Goal: Transaction & Acquisition: Purchase product/service

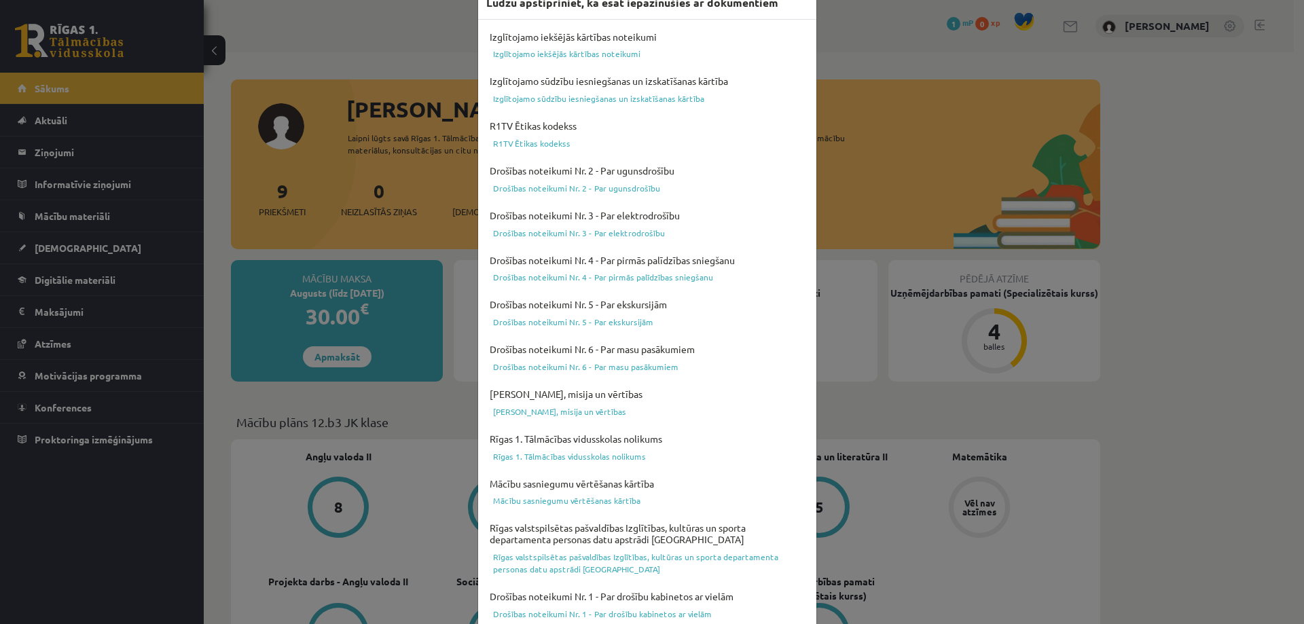
scroll to position [68, 0]
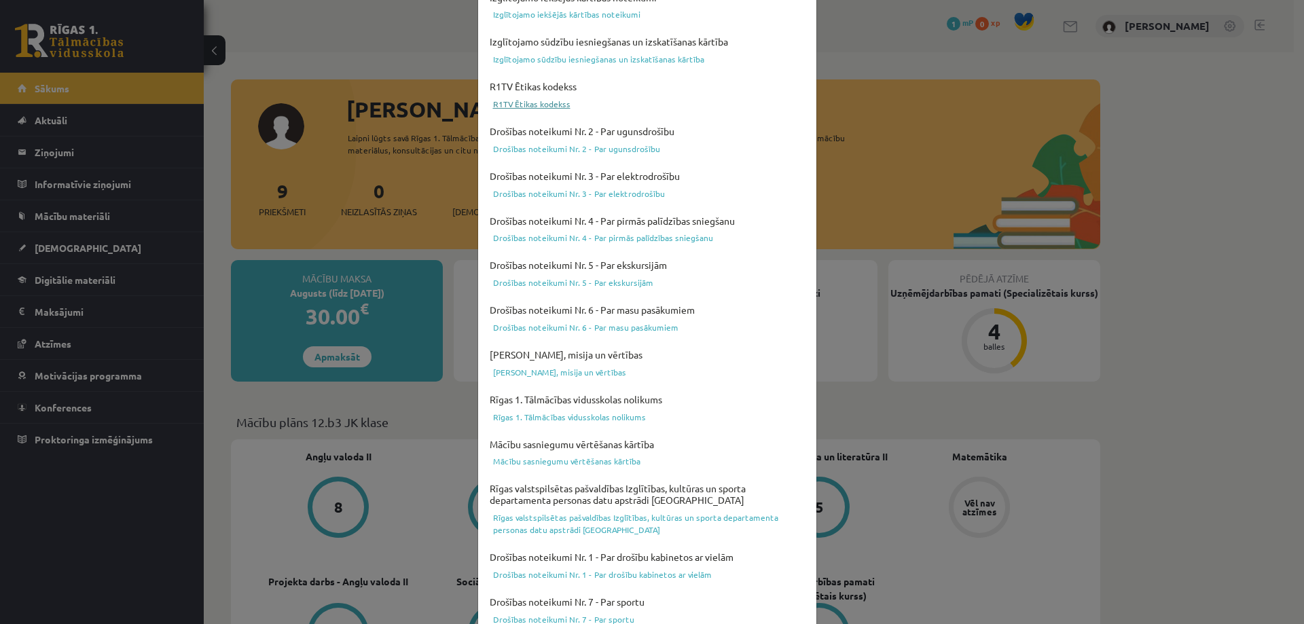
click at [772, 111] on link "R1TV Ētikas kodekss" at bounding box center [647, 104] width 322 height 16
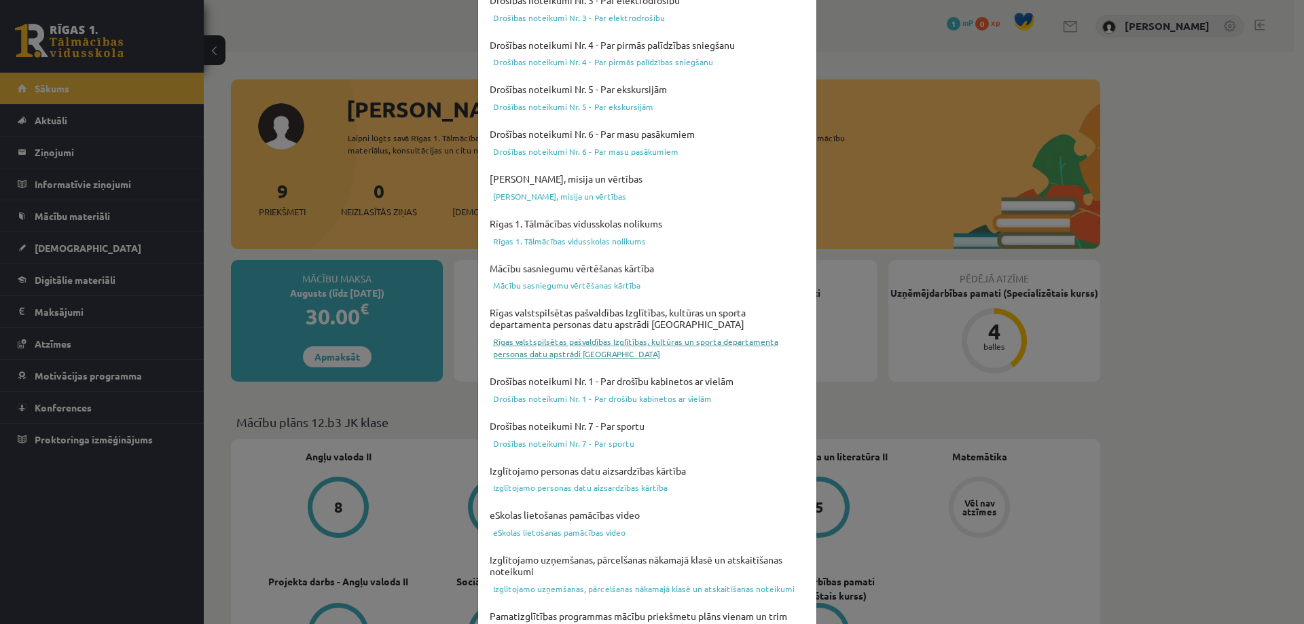
scroll to position [355, 0]
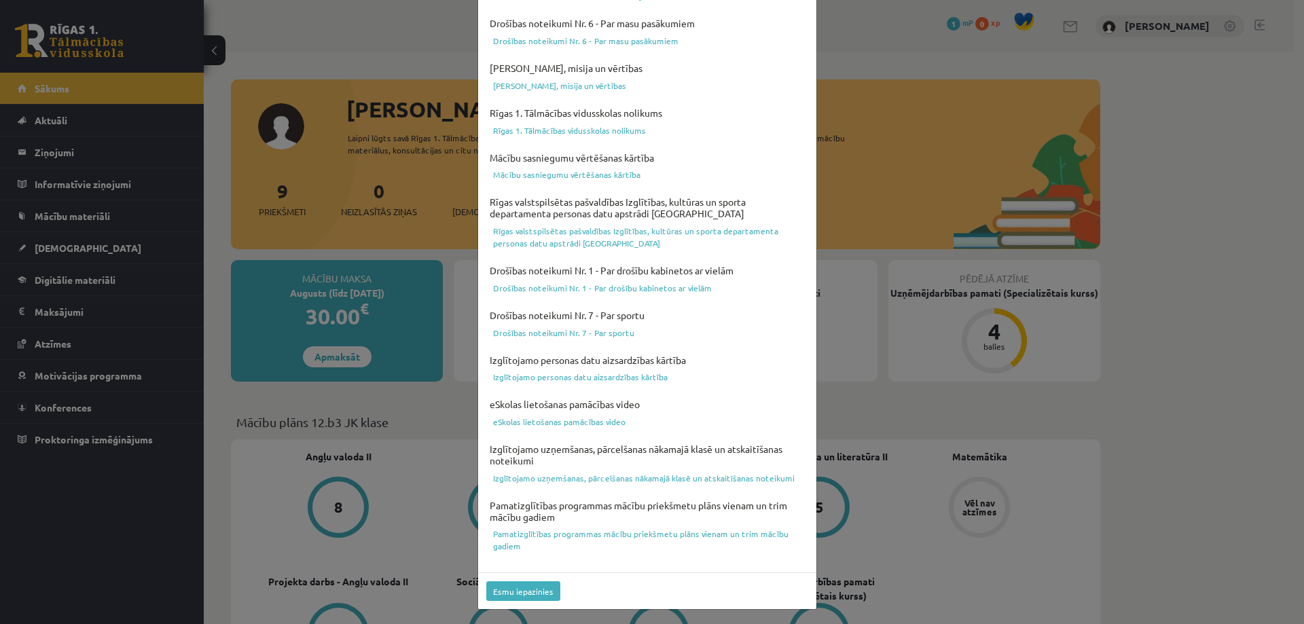
click at [615, 584] on div "Esmu iepazinies" at bounding box center [647, 591] width 338 height 37
click at [611, 569] on div "Izglītojamo iekšējās kārtības noteikumi Izglītojamo iekšējās kārtības noteikumi…" at bounding box center [647, 134] width 338 height 880
click at [611, 566] on div "Izglītojamo iekšējās kārtības noteikumi Izglītojamo iekšējās kārtības noteikumi…" at bounding box center [647, 134] width 338 height 880
click at [613, 562] on div "Izglītojamo iekšējās kārtības noteikumi Izglītojamo iekšējās kārtības noteikumi…" at bounding box center [647, 134] width 338 height 880
click at [713, 435] on div "Izglītojamo iekšējās kārtības noteikumi Izglītojamo iekšējās kārtības noteikumi…" at bounding box center [647, 128] width 322 height 853
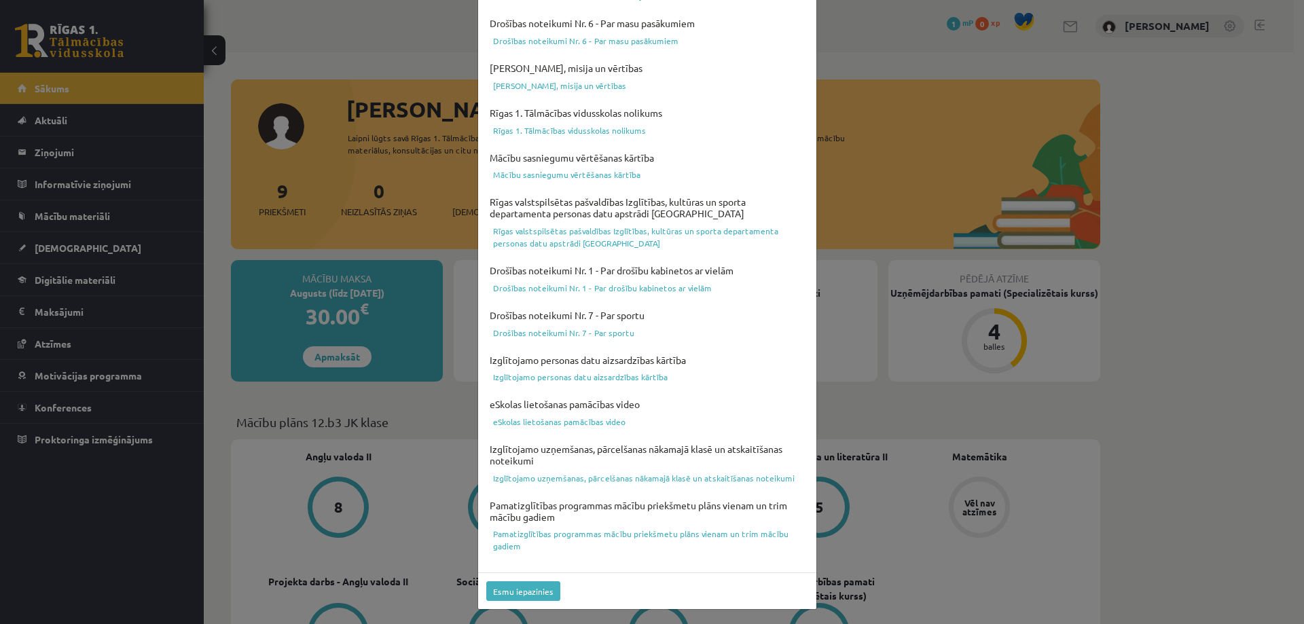
click at [660, 581] on div "Esmu iepazinies" at bounding box center [647, 591] width 338 height 37
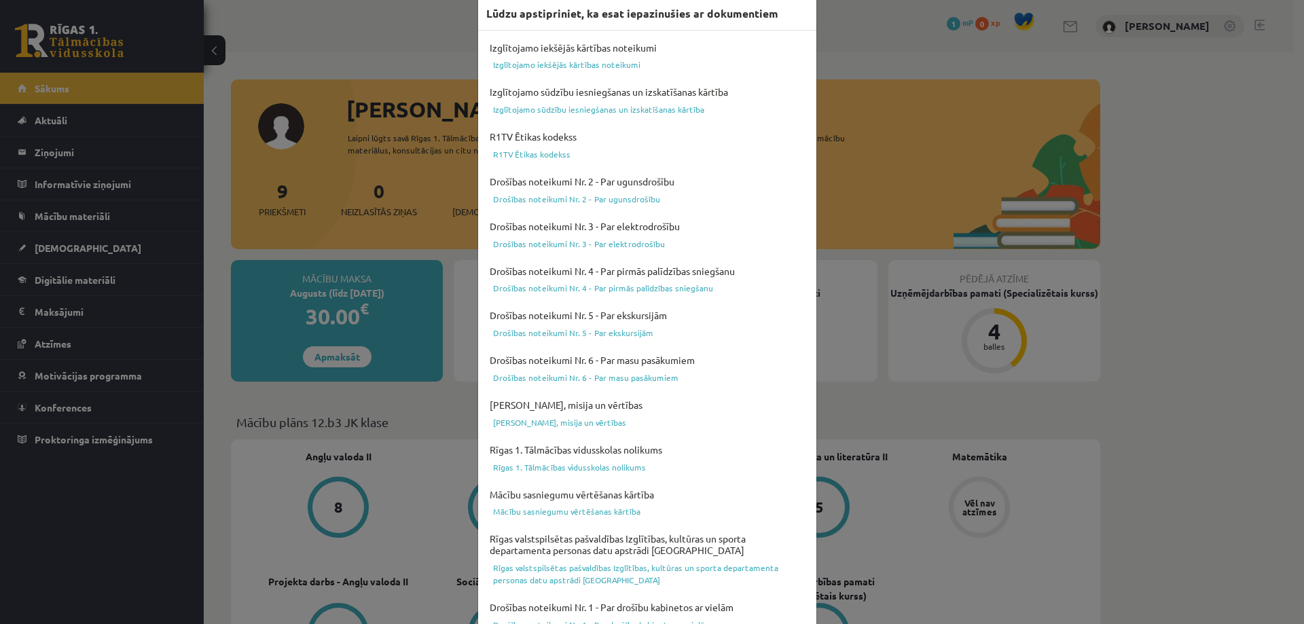
scroll to position [15, 0]
click at [693, 133] on h4 "R1TV Ētikas kodekss" at bounding box center [647, 139] width 322 height 18
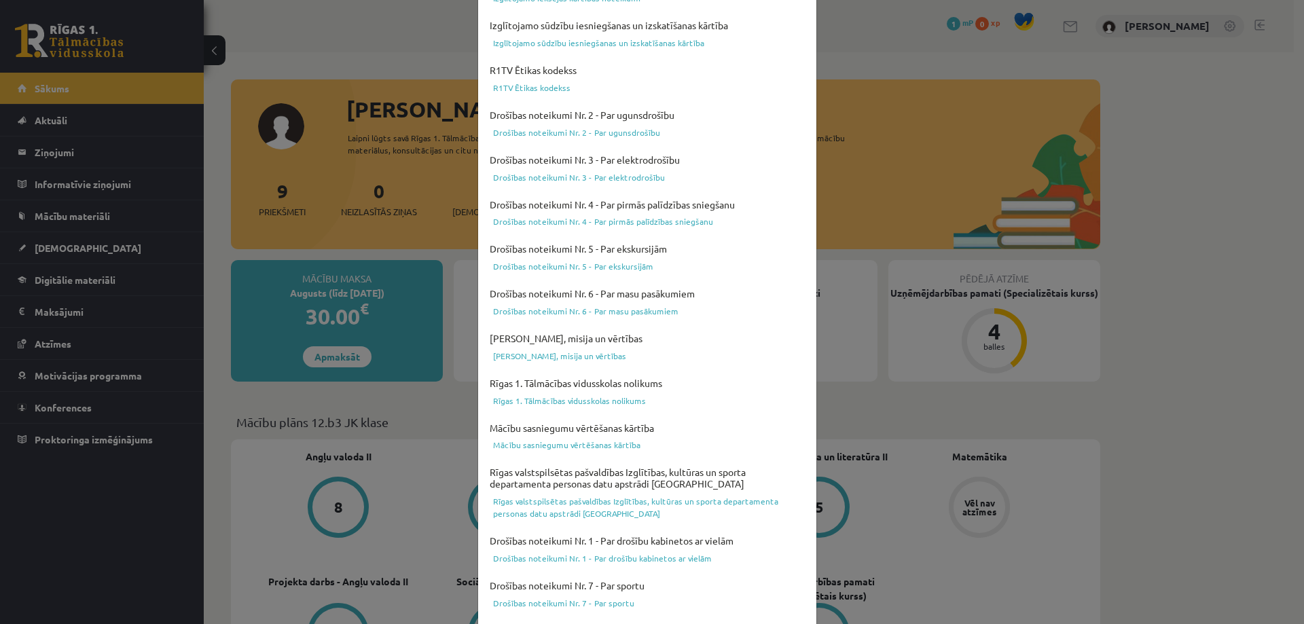
scroll to position [355, 0]
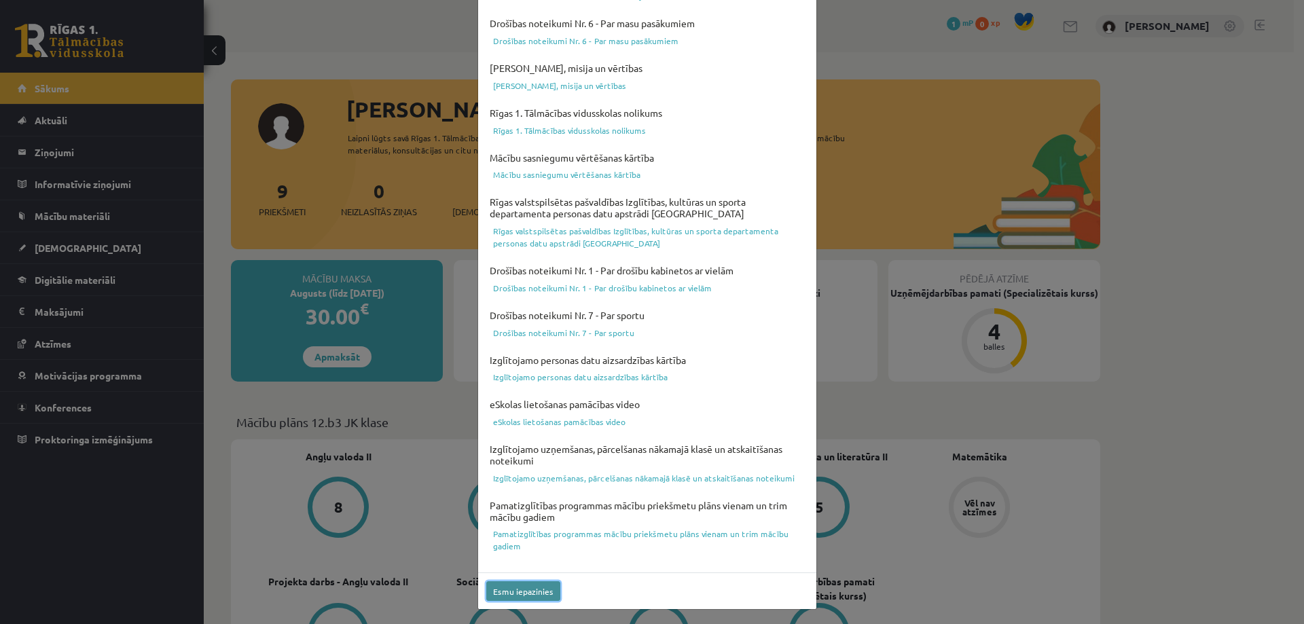
click at [534, 587] on button "Esmu iepazinies" at bounding box center [523, 591] width 74 height 20
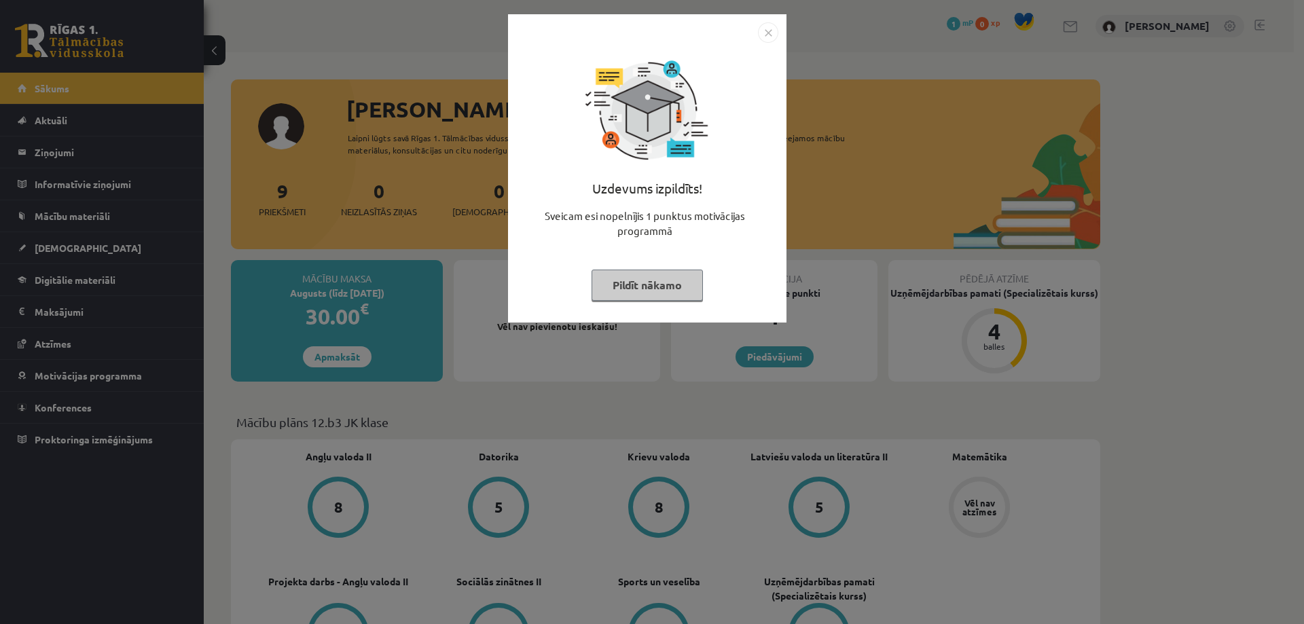
click at [770, 34] on img "Close" at bounding box center [768, 32] width 20 height 20
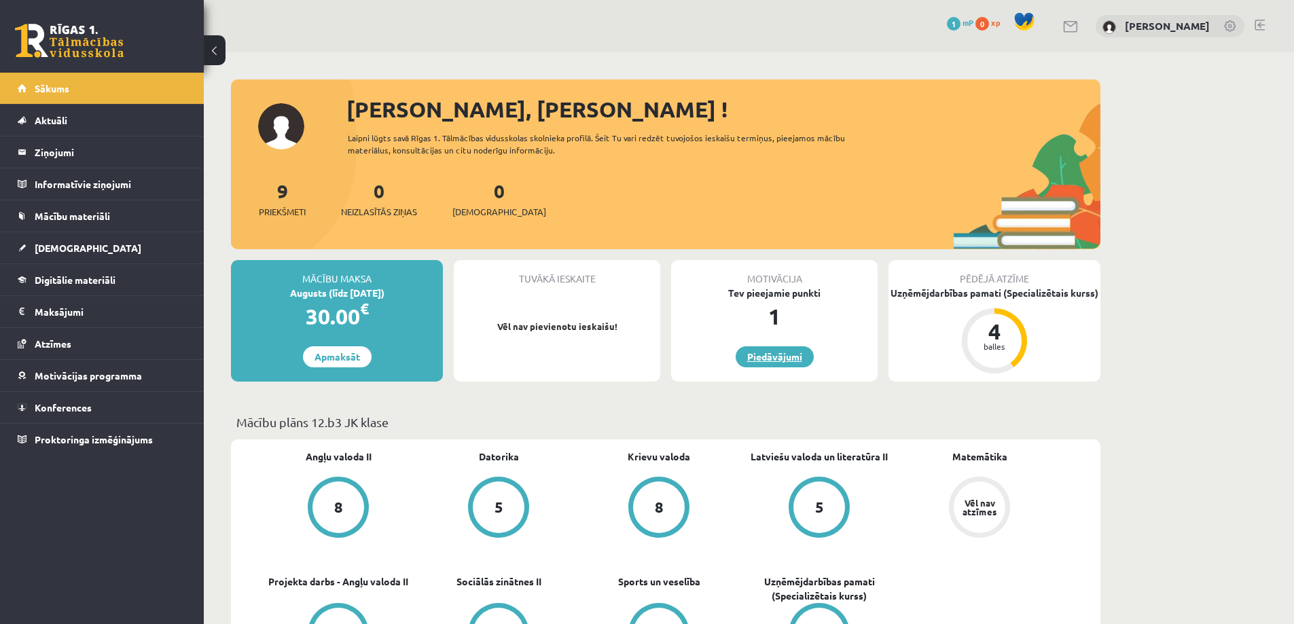
click at [759, 358] on link "Piedāvājumi" at bounding box center [775, 356] width 78 height 21
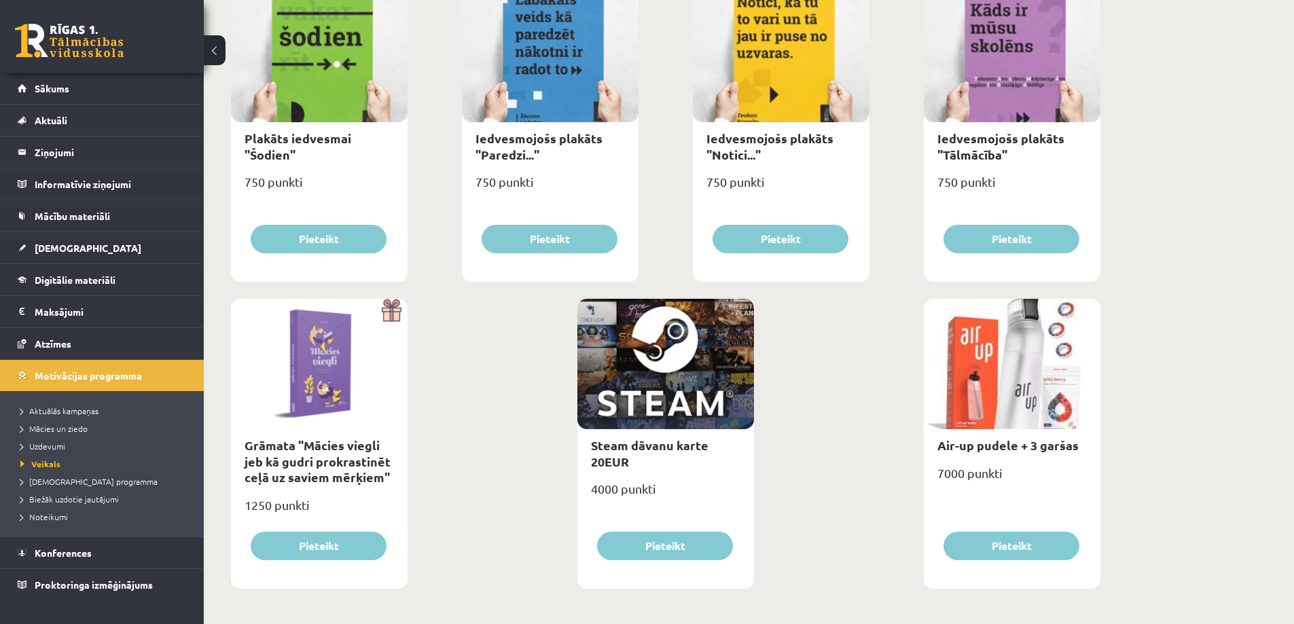
scroll to position [1462, 0]
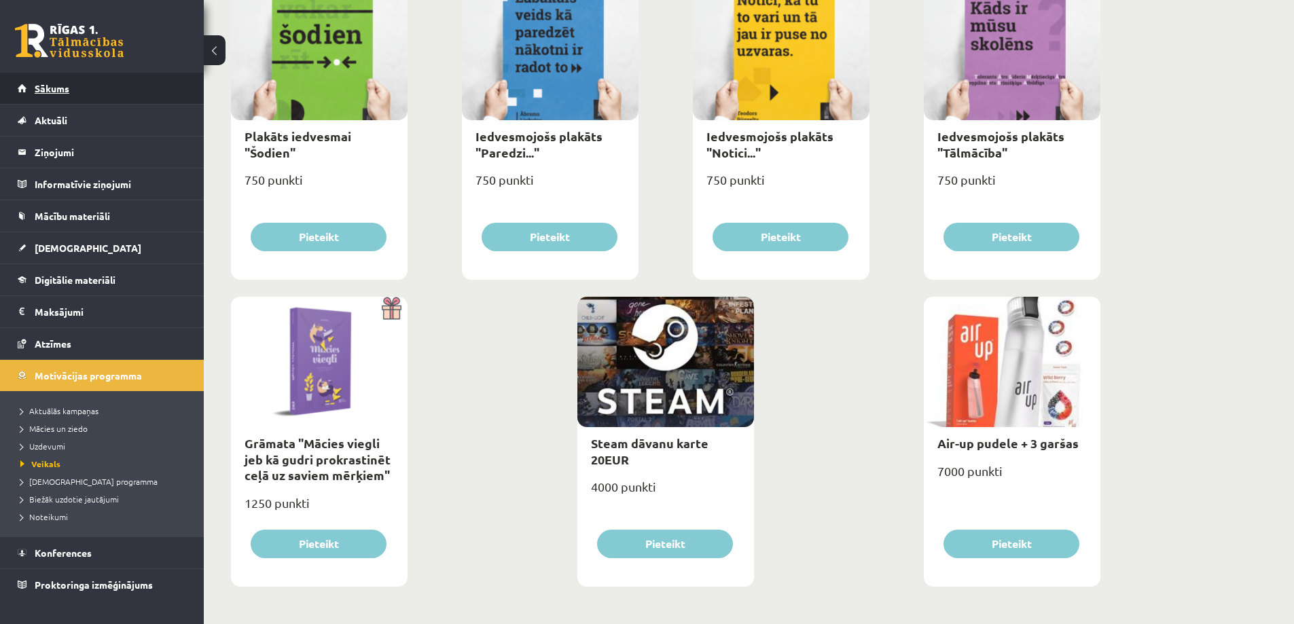
click at [51, 88] on span "Sākums" at bounding box center [52, 88] width 35 height 12
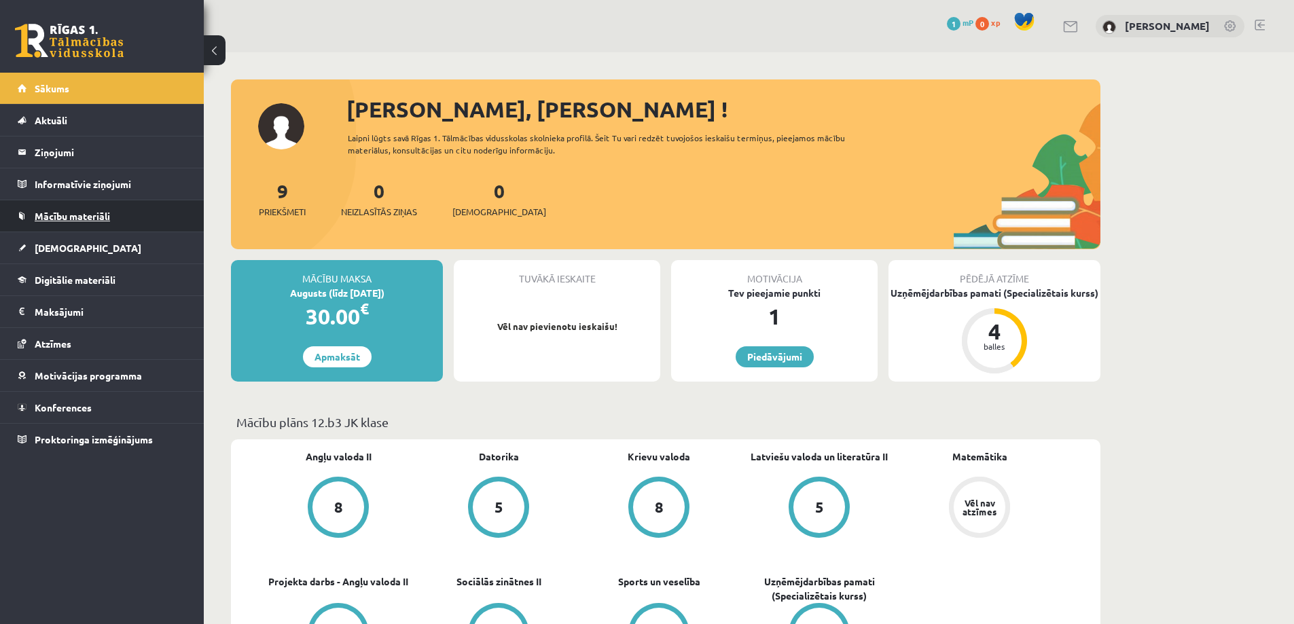
click at [94, 209] on link "Mācību materiāli" at bounding box center [102, 215] width 169 height 31
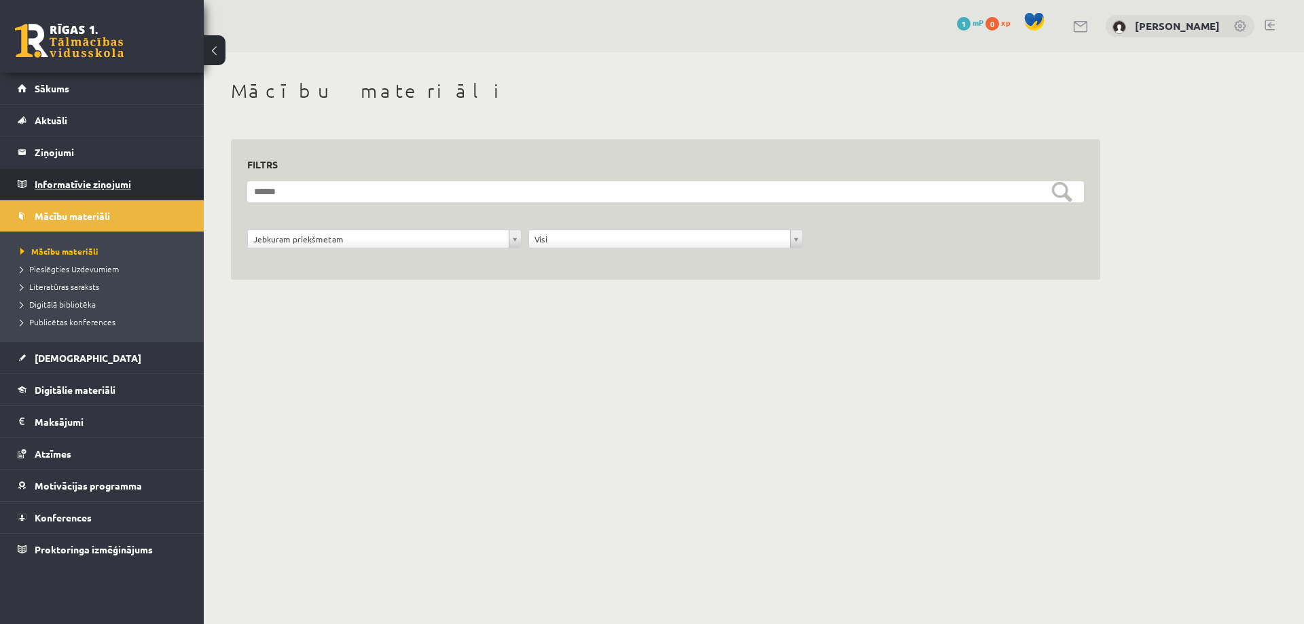
click at [94, 187] on legend "Informatīvie ziņojumi 0" at bounding box center [111, 183] width 152 height 31
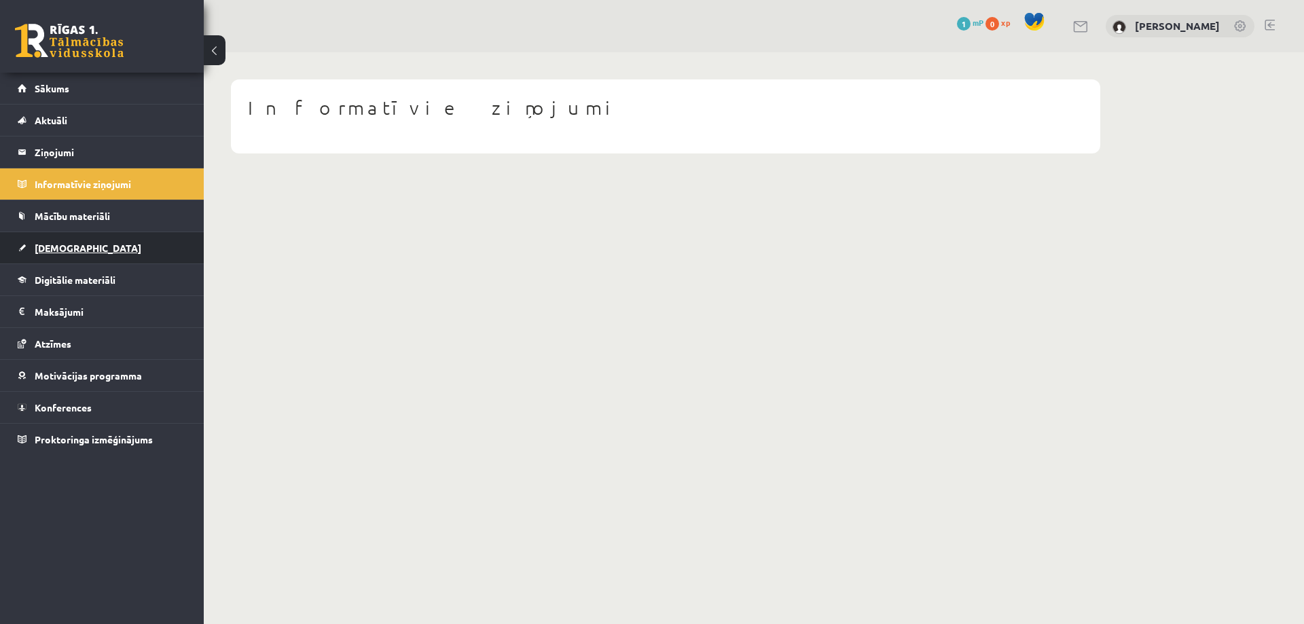
click at [106, 251] on link "[DEMOGRAPHIC_DATA]" at bounding box center [102, 247] width 169 height 31
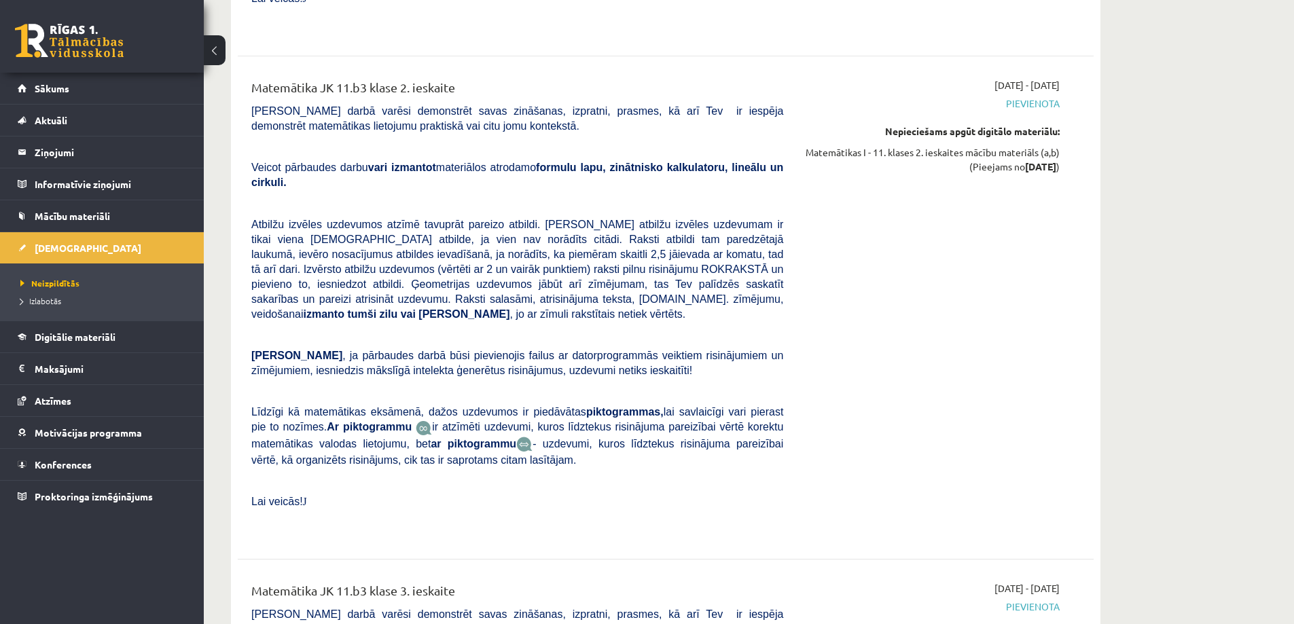
scroll to position [3532, 0]
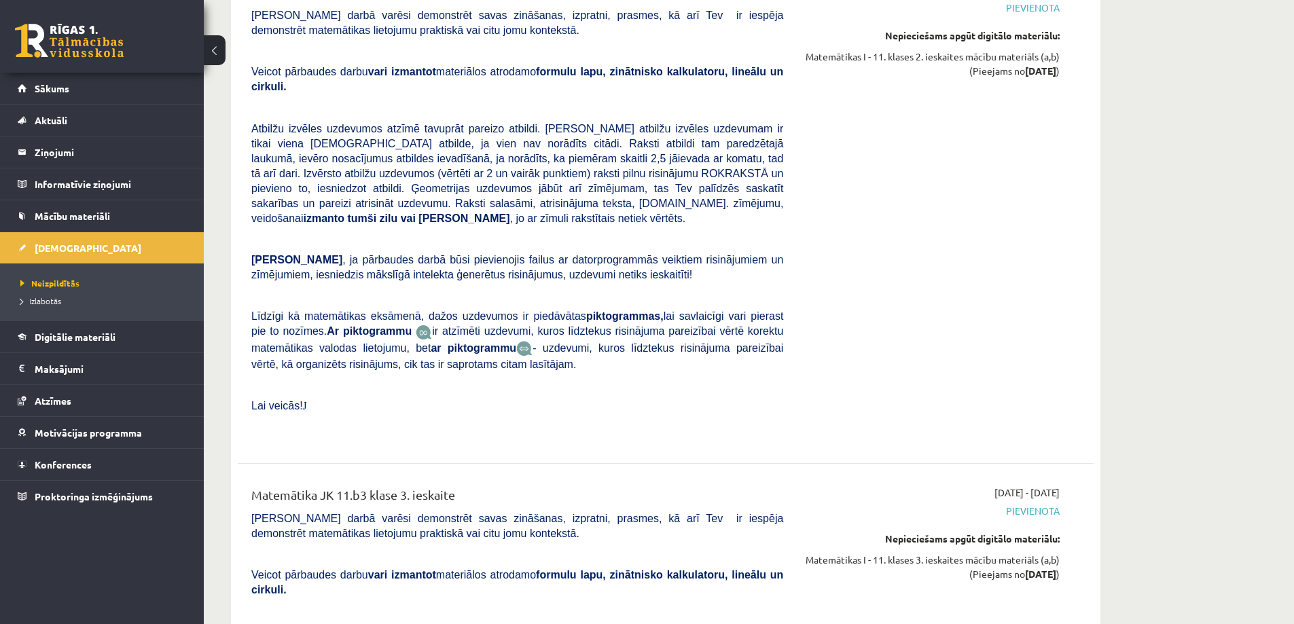
click at [1045, 504] on span "Pievienota" at bounding box center [932, 511] width 256 height 14
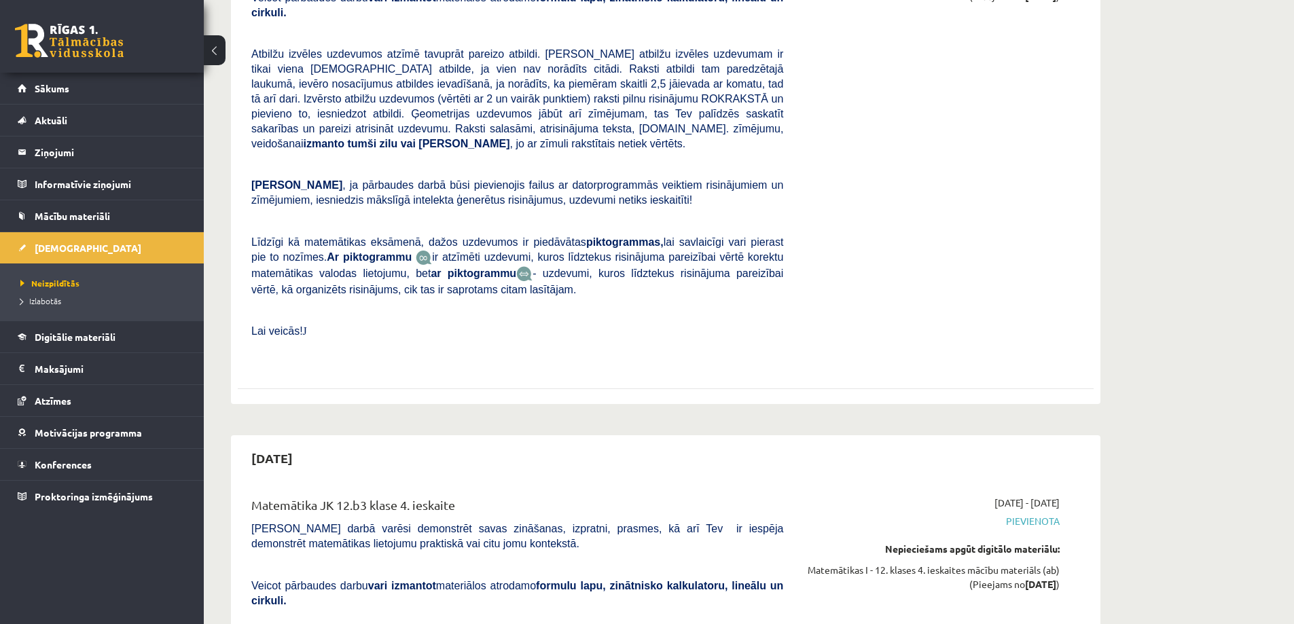
scroll to position [5819, 0]
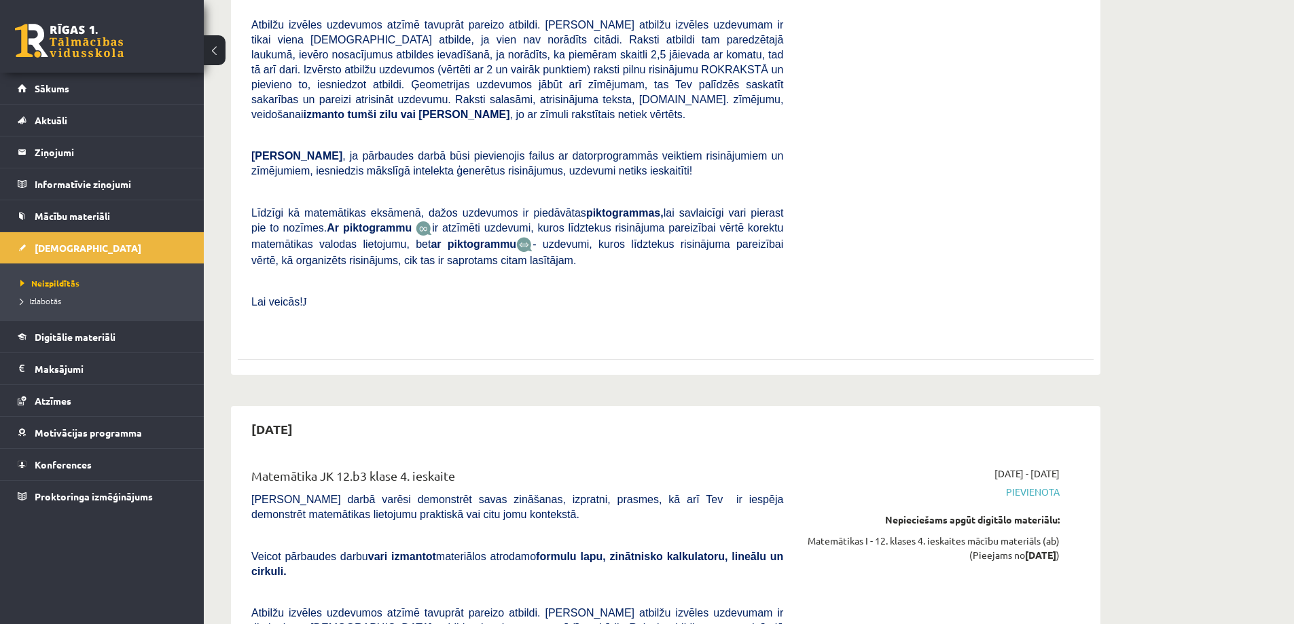
drag, startPoint x: 1187, startPoint y: 414, endPoint x: 1212, endPoint y: 307, distance: 110.2
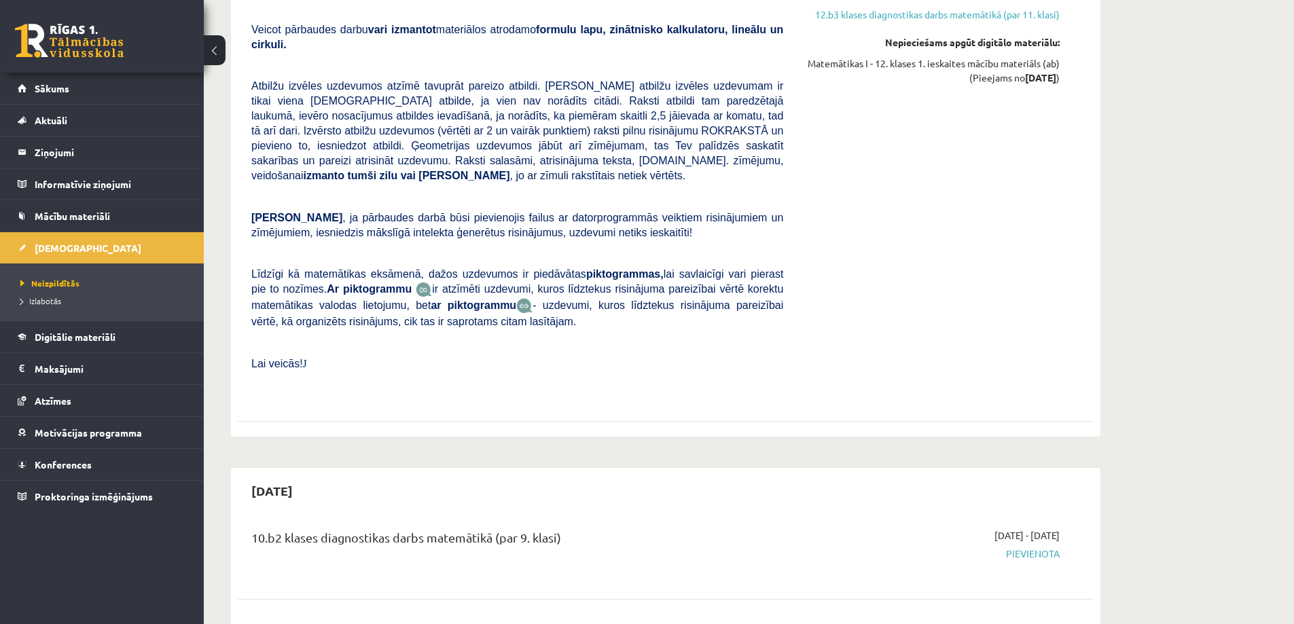
scroll to position [0, 0]
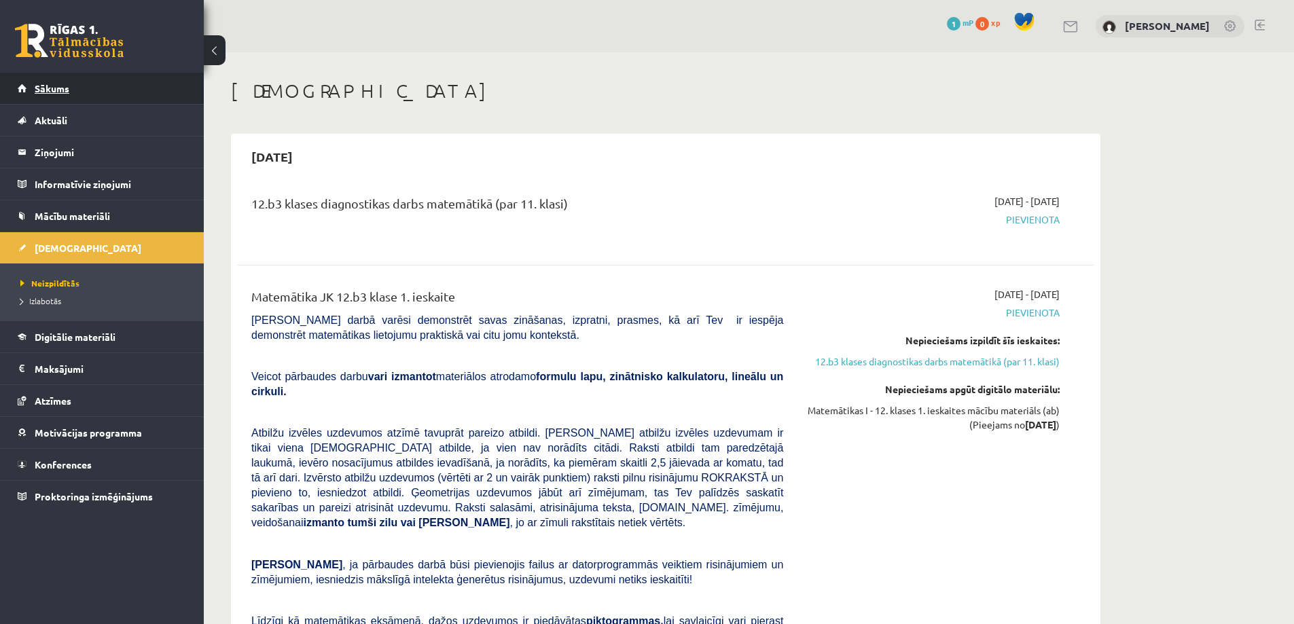
click at [64, 103] on link "Sākums" at bounding box center [102, 88] width 169 height 31
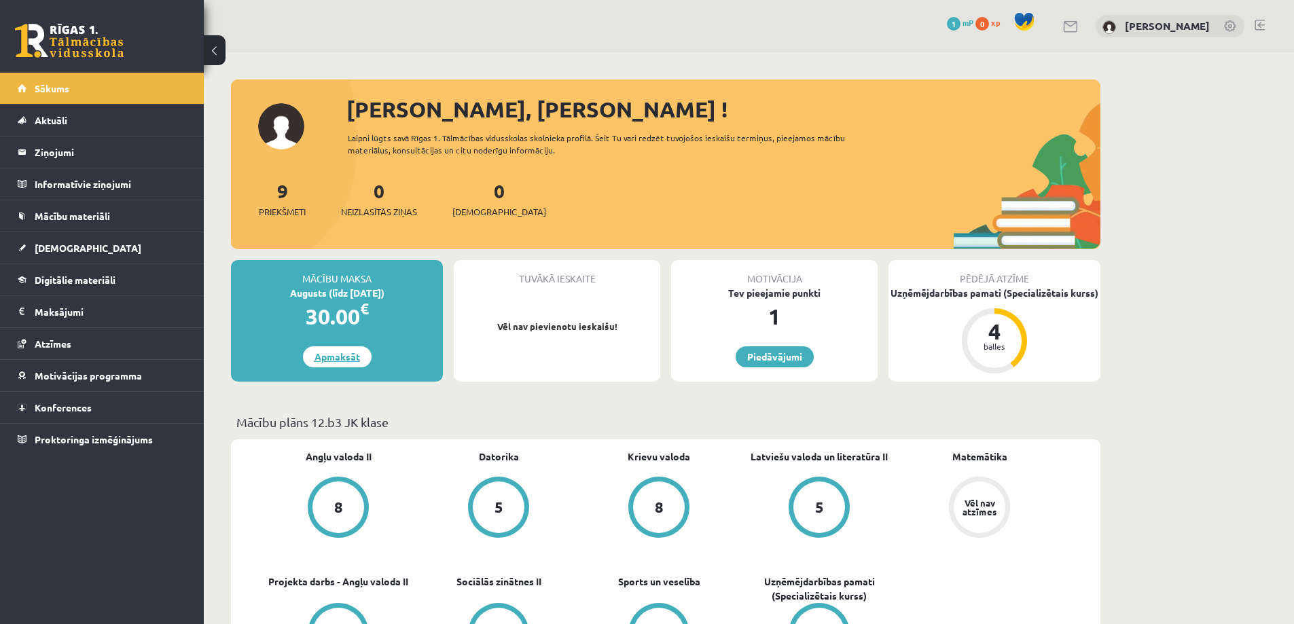
click at [342, 360] on link "Apmaksāt" at bounding box center [337, 356] width 69 height 21
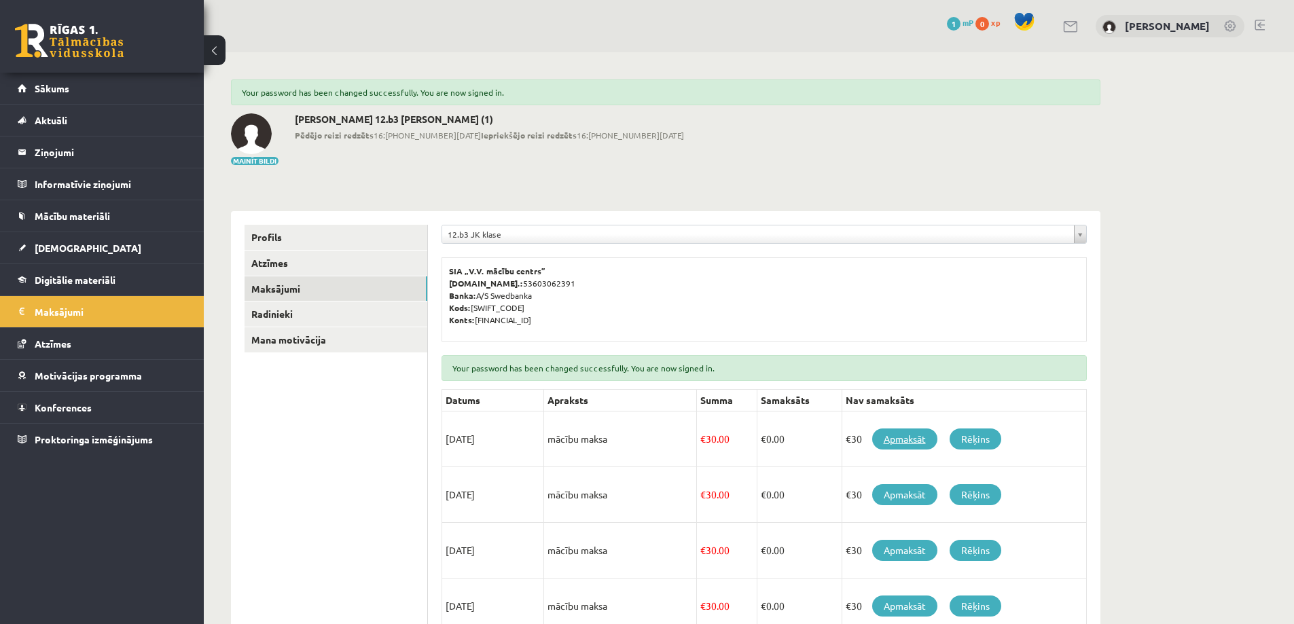
click at [906, 440] on link "Apmaksāt" at bounding box center [904, 439] width 65 height 21
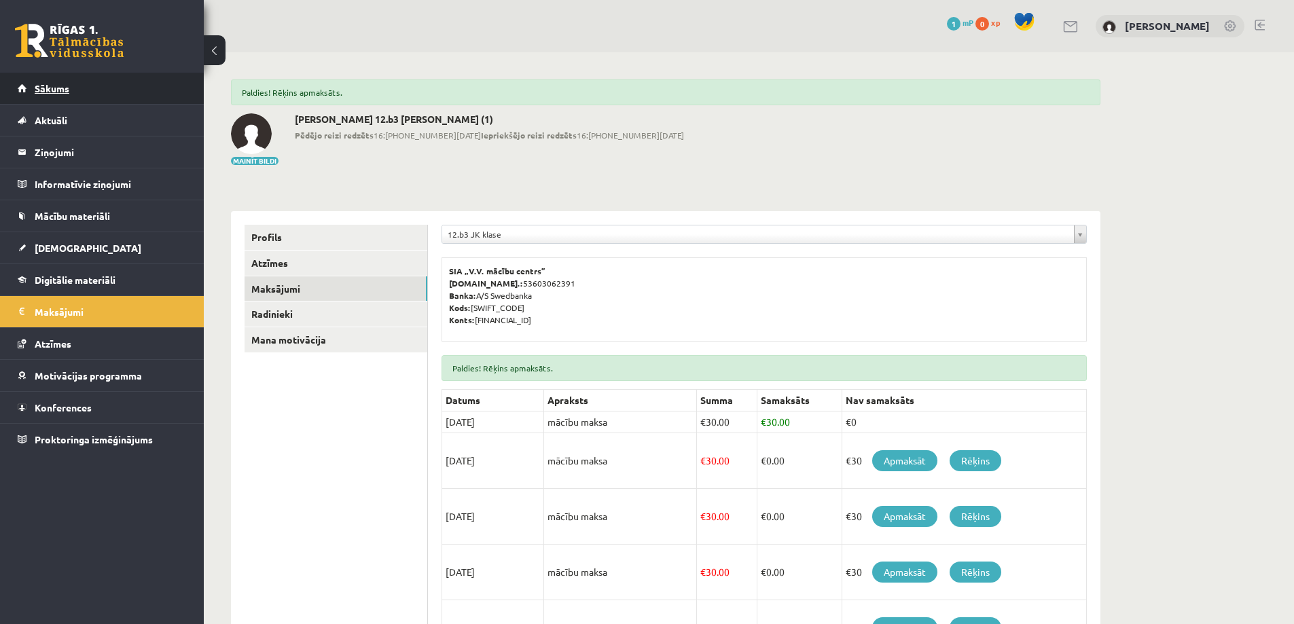
click at [49, 96] on link "Sākums" at bounding box center [102, 88] width 169 height 31
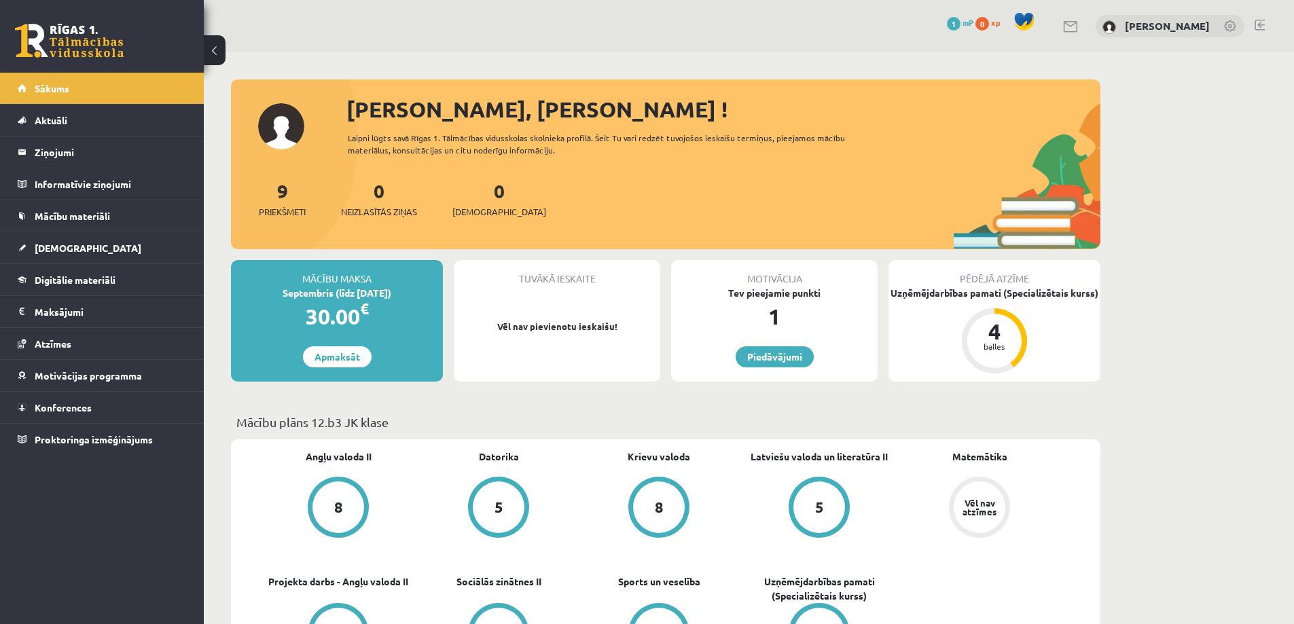
click at [1179, 26] on link "[PERSON_NAME]" at bounding box center [1167, 26] width 85 height 14
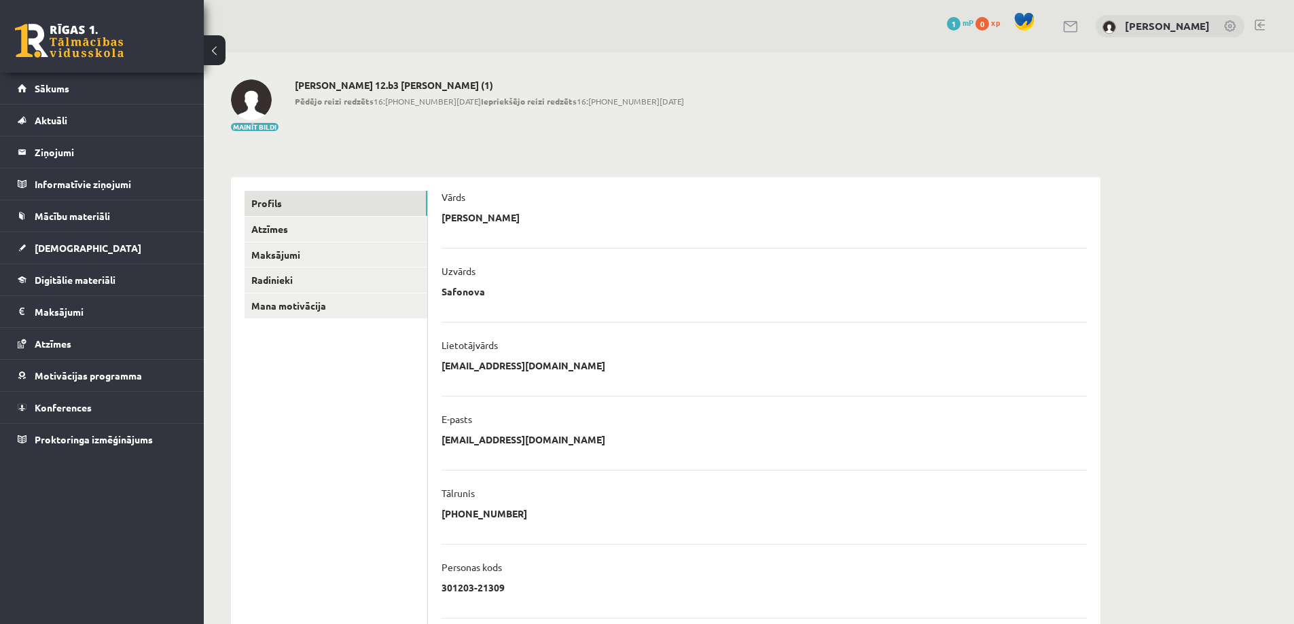
click at [1258, 20] on link at bounding box center [1260, 25] width 10 height 11
